Goal: Check status: Check status

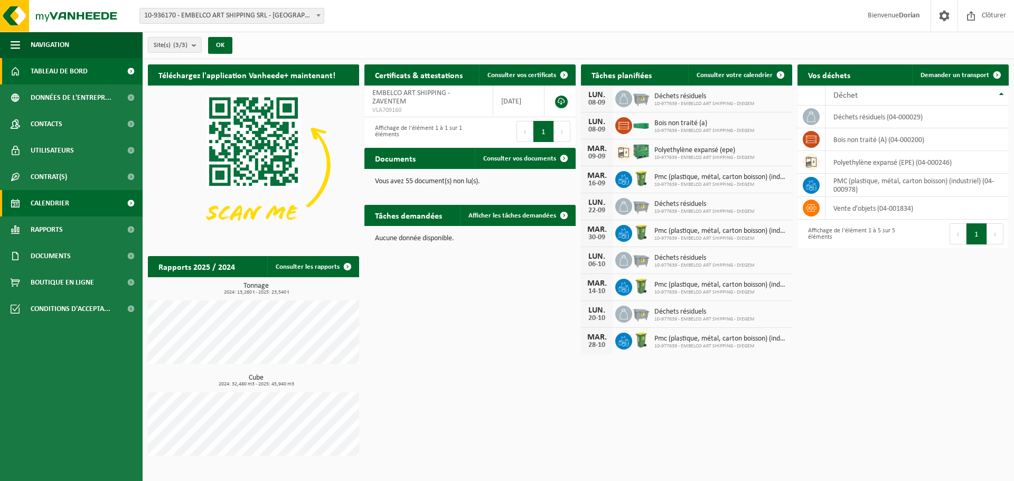
click at [59, 202] on span "Calendrier" at bounding box center [50, 203] width 39 height 26
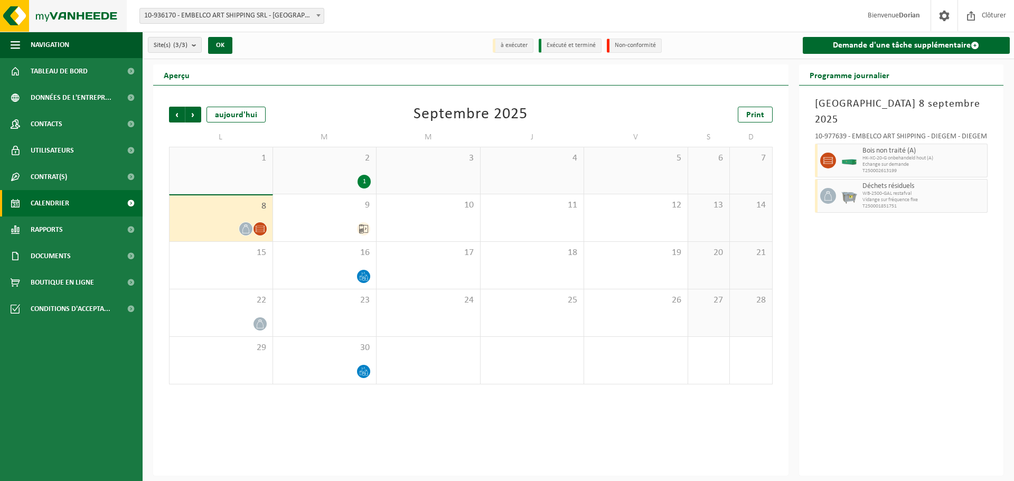
click at [38, 8] on img at bounding box center [63, 16] width 127 height 32
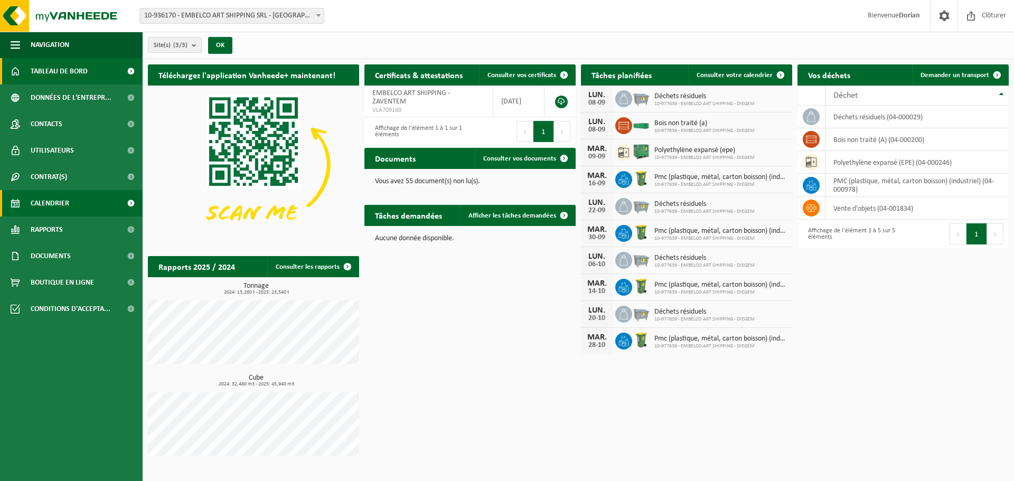
click at [86, 201] on link "Calendrier" at bounding box center [71, 203] width 143 height 26
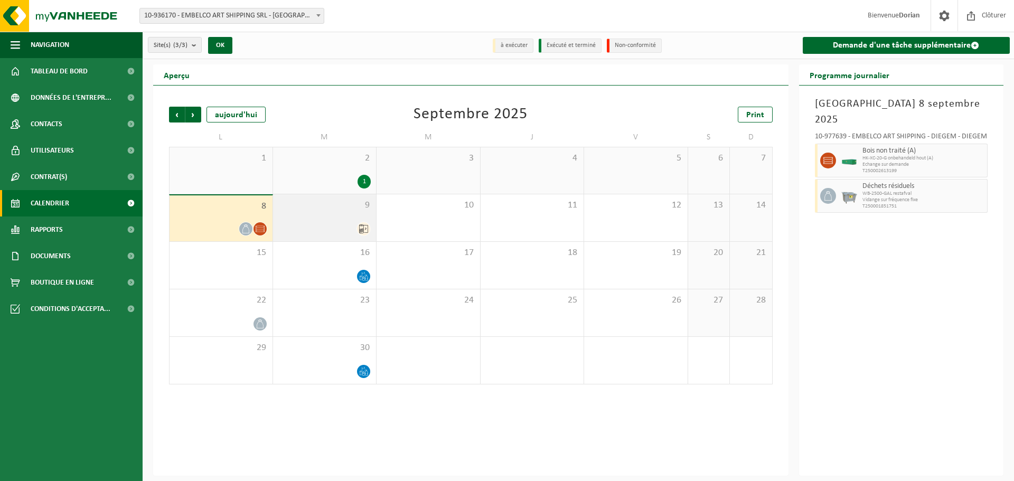
click at [340, 210] on span "9" at bounding box center [324, 206] width 93 height 12
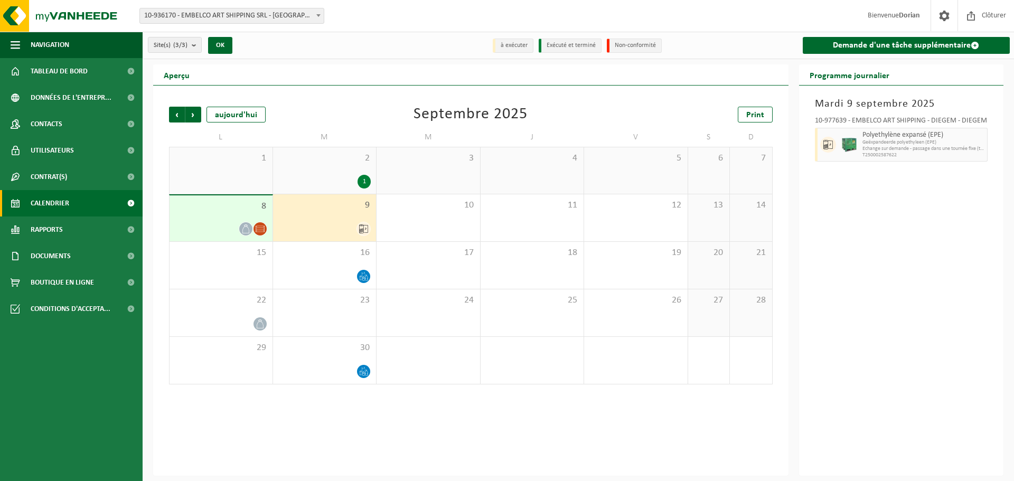
click at [201, 212] on div "8" at bounding box center [221, 218] width 103 height 46
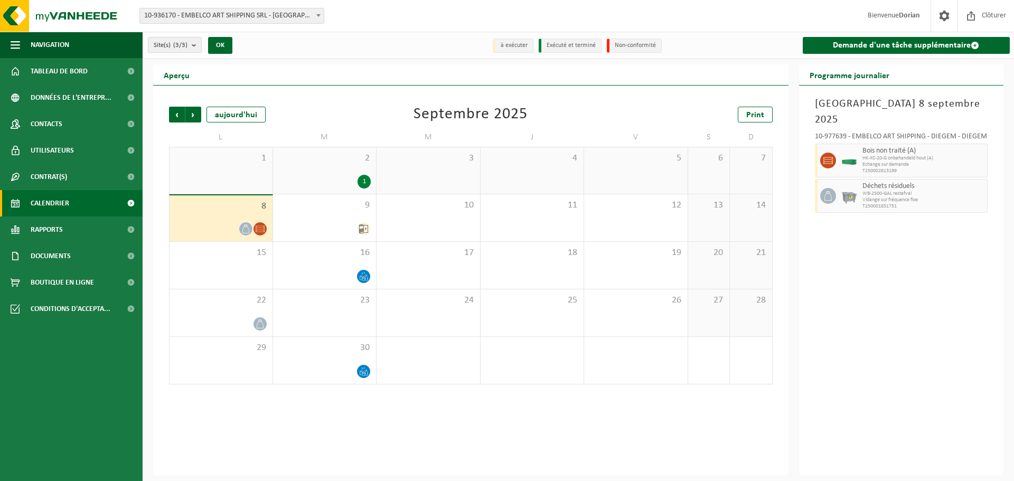
click at [76, 200] on link "Calendrier" at bounding box center [71, 203] width 143 height 26
